Goal: Transaction & Acquisition: Book appointment/travel/reservation

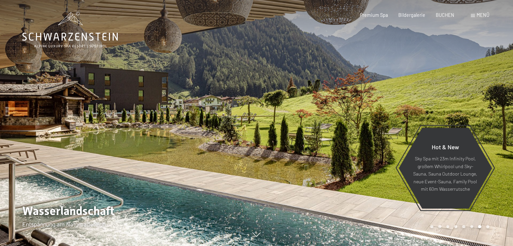
click at [341, 80] on div at bounding box center [385, 123] width 257 height 246
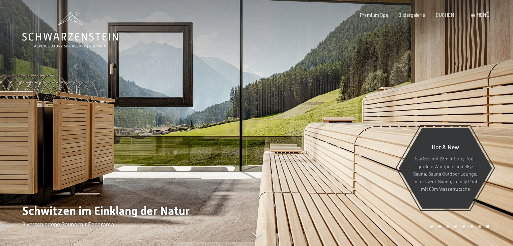
click at [446, 18] on div "Premium Spa Bildergalerie BUCHEN" at bounding box center [402, 15] width 126 height 7
click at [446, 13] on span "BUCHEN" at bounding box center [445, 14] width 19 height 6
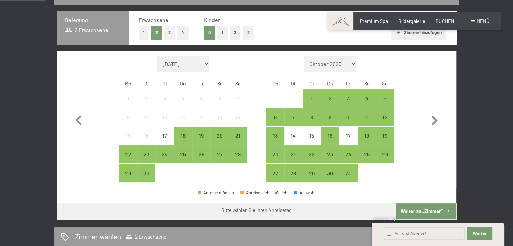
scroll to position [157, 0]
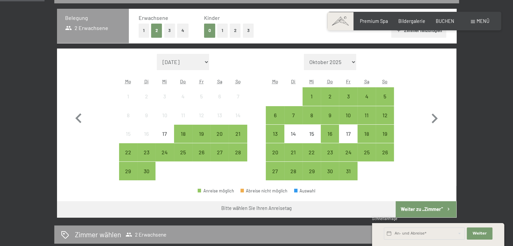
drag, startPoint x: 517, startPoint y: 39, endPoint x: 517, endPoint y: 95, distance: 56.3
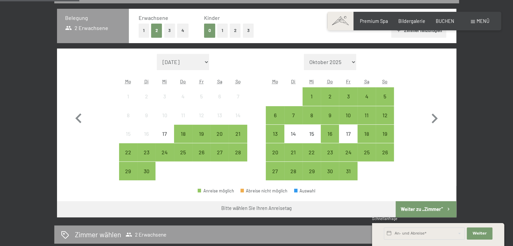
scroll to position [372, 0]
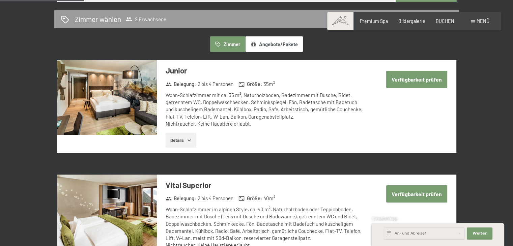
drag, startPoint x: 506, startPoint y: 57, endPoint x: 516, endPoint y: 52, distance: 11.5
click at [264, 42] on button "Angebote/Pakete" at bounding box center [273, 44] width 57 height 16
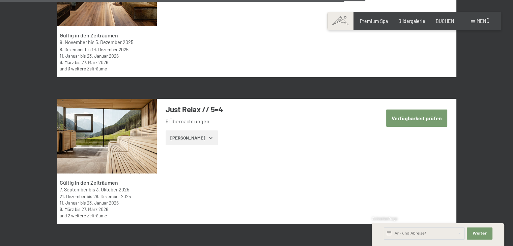
scroll to position [1789, 0]
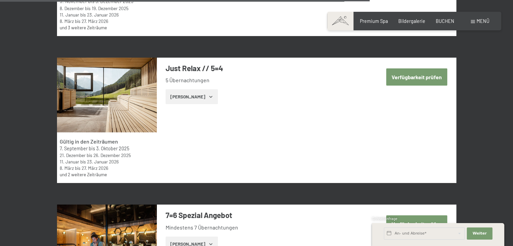
click at [420, 80] on button "Verfügbarkeit prüfen" at bounding box center [416, 76] width 61 height 17
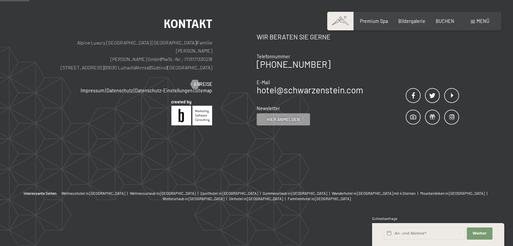
scroll to position [142, 0]
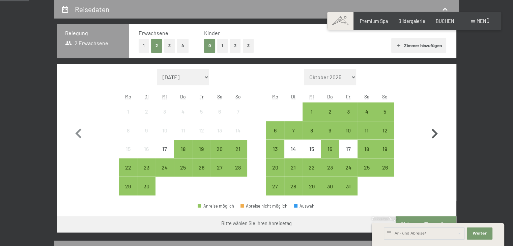
click at [435, 128] on icon "button" at bounding box center [434, 134] width 20 height 20
select select "2025-10-01"
select select "2025-11-01"
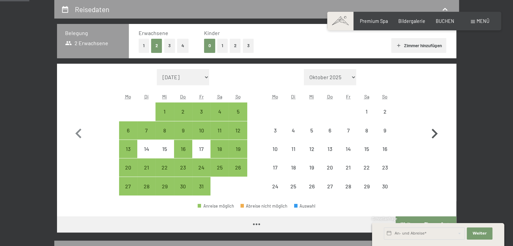
select select "2025-10-01"
select select "2025-11-01"
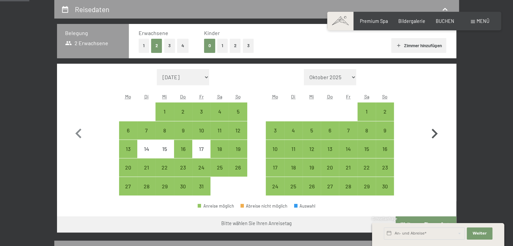
click at [435, 128] on icon "button" at bounding box center [434, 134] width 20 height 20
select select "2025-11-01"
select select "2025-12-01"
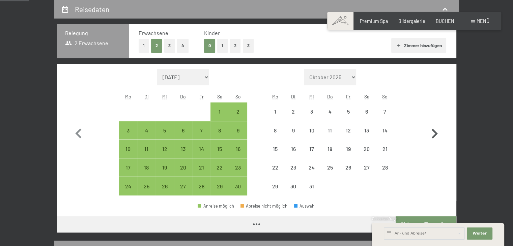
select select "2025-11-01"
select select "2025-12-01"
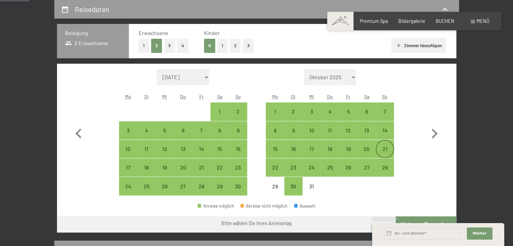
click at [378, 150] on div "21" at bounding box center [384, 154] width 17 height 17
select select "2025-11-01"
select select "2025-12-01"
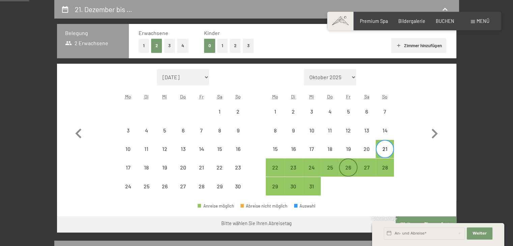
click at [352, 169] on div "26" at bounding box center [347, 173] width 17 height 17
select select "2025-11-01"
select select "2025-12-01"
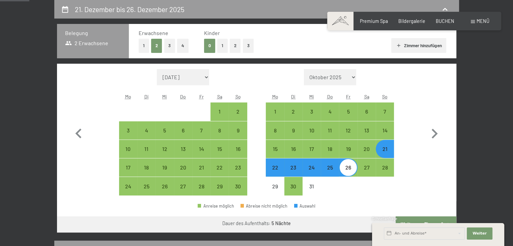
click at [429, 218] on div "Schnellanfrage" at bounding box center [438, 219] width 132 height 6
click at [429, 221] on div "Schnellanfrage" at bounding box center [438, 219] width 132 height 6
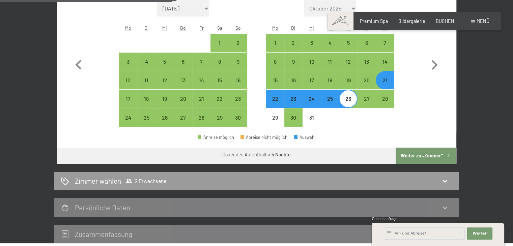
click at [425, 155] on button "Weiter zu „Zimmer“" at bounding box center [425, 156] width 60 height 16
select select "2025-11-01"
select select "2025-12-01"
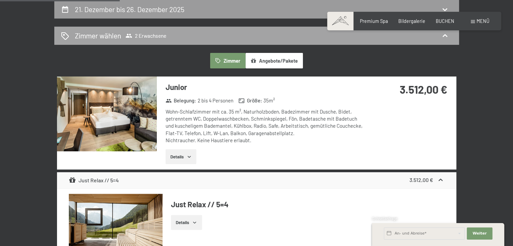
click at [155, 37] on span "2 Erwachsene" at bounding box center [145, 35] width 41 height 7
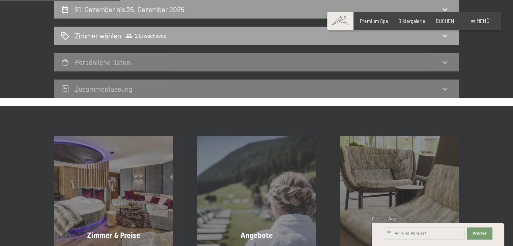
click at [155, 36] on span "2 Erwachsene" at bounding box center [145, 35] width 41 height 7
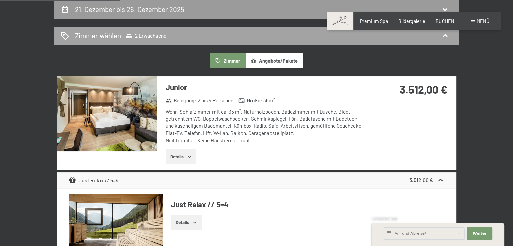
click at [155, 36] on span "2 Erwachsene" at bounding box center [145, 35] width 41 height 7
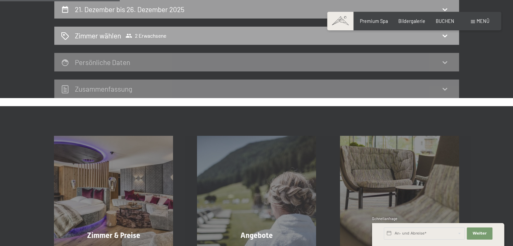
click at [155, 36] on span "2 Erwachsene" at bounding box center [145, 35] width 41 height 7
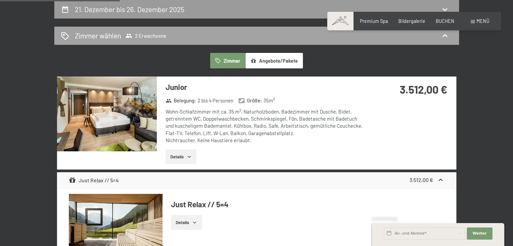
click at [155, 36] on span "2 Erwachsene" at bounding box center [145, 35] width 41 height 7
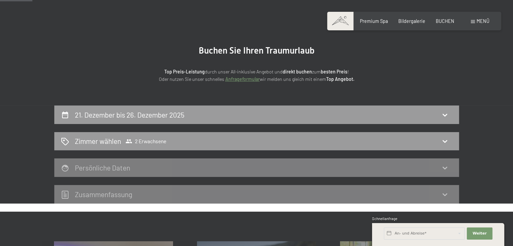
scroll to position [27, 0]
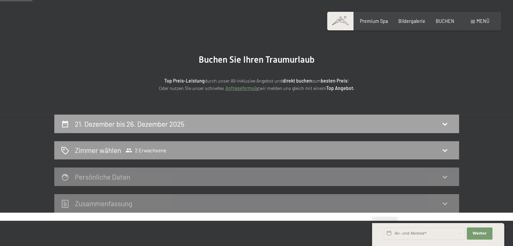
click at [425, 128] on div "21. Dezember bis 26. Dezember 2025" at bounding box center [256, 124] width 391 height 10
select select "2025-11-01"
select select "2025-12-01"
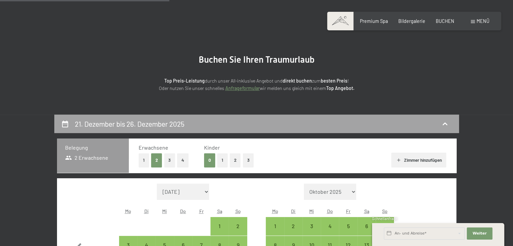
scroll to position [142, 0]
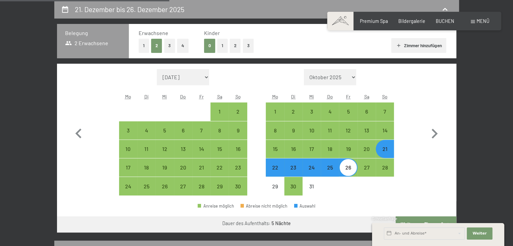
click at [182, 47] on button "4" at bounding box center [182, 46] width 11 height 14
select select "2025-11-01"
select select "2025-12-01"
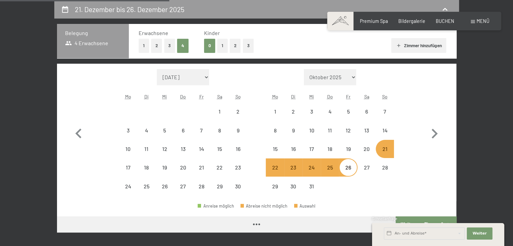
select select "2025-11-01"
select select "2025-12-01"
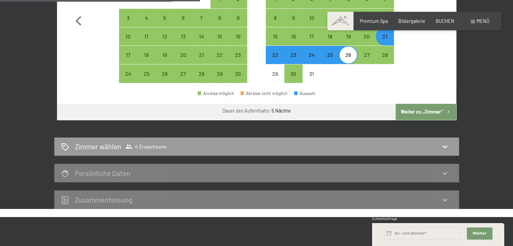
click at [431, 112] on button "Weiter zu „Zimmer“" at bounding box center [425, 112] width 60 height 16
select select "2025-11-01"
select select "2025-12-01"
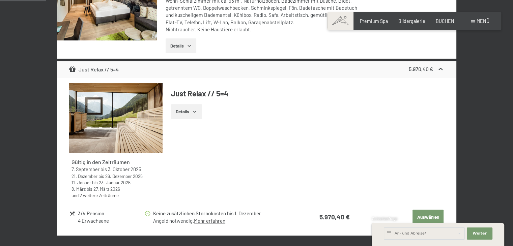
scroll to position [167, 0]
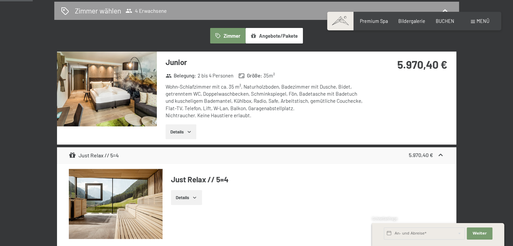
click at [193, 127] on button "Details" at bounding box center [181, 131] width 31 height 15
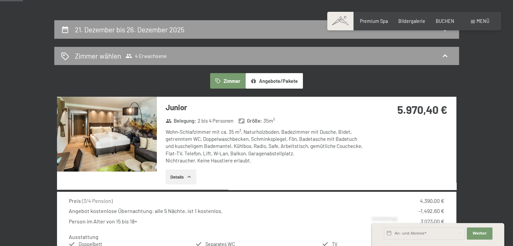
scroll to position [142, 0]
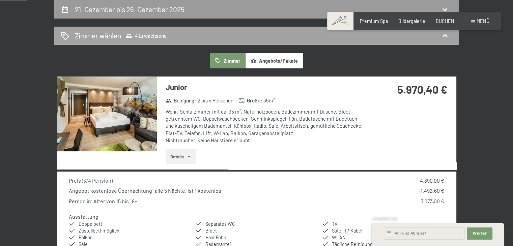
click at [432, 38] on div "Zimmer wählen 4 Erwachsene" at bounding box center [256, 36] width 391 height 10
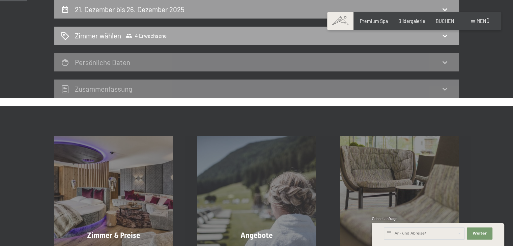
click at [163, 31] on span "Zimmer wählen 4 Erwachsene" at bounding box center [121, 36] width 92 height 10
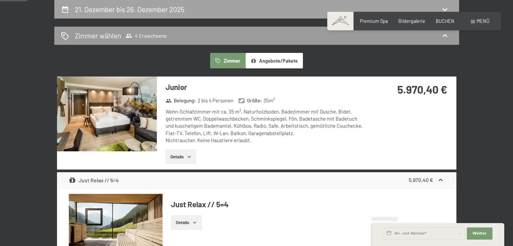
click at [163, 13] on div "21. Dezember bis 26. Dezember 2025" at bounding box center [131, 9] width 112 height 10
select select "2025-11-01"
select select "2025-12-01"
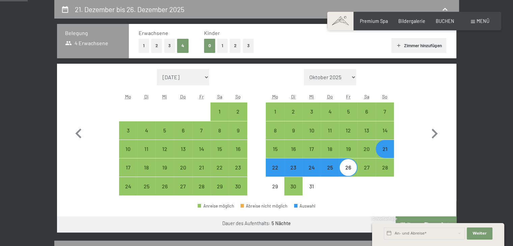
click at [154, 49] on button "2" at bounding box center [156, 46] width 11 height 14
select select "2025-11-01"
select select "2025-12-01"
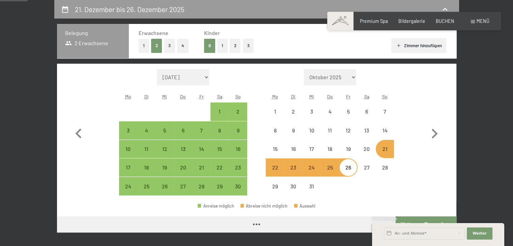
select select "2025-11-01"
select select "2025-12-01"
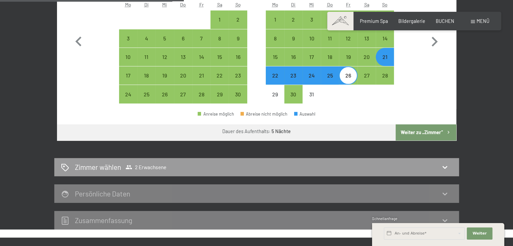
click at [428, 128] on button "Weiter zu „Zimmer“" at bounding box center [425, 132] width 60 height 16
select select "2025-11-01"
select select "2025-12-01"
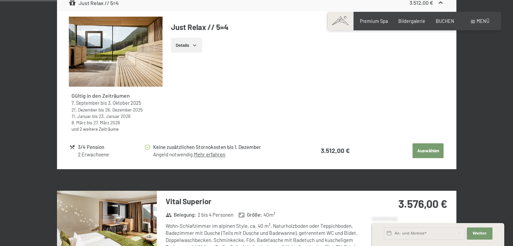
scroll to position [326, 0]
